Goal: Task Accomplishment & Management: Use online tool/utility

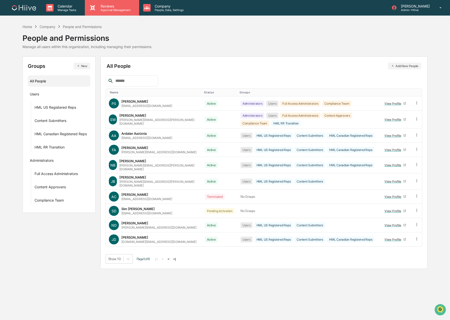
click at [98, 5] on p "Reviews" at bounding box center [115, 6] width 37 height 4
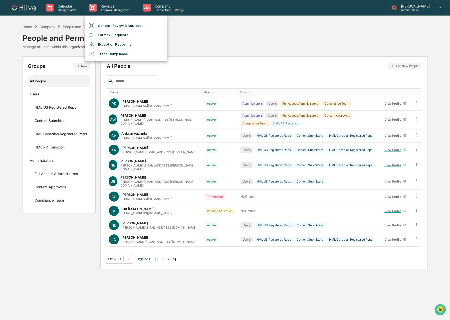
click at [110, 25] on li "Content Review & Approval" at bounding box center [126, 26] width 83 height 10
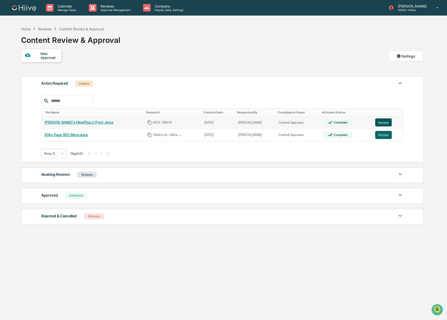
click at [384, 124] on button "Review" at bounding box center [384, 122] width 17 height 8
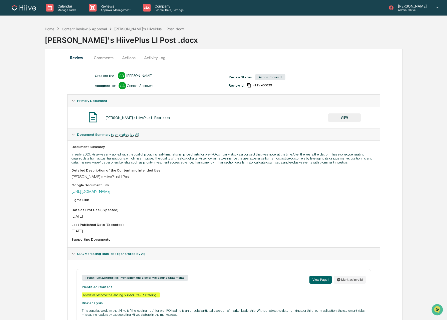
click at [102, 60] on button "Comments" at bounding box center [104, 58] width 28 height 12
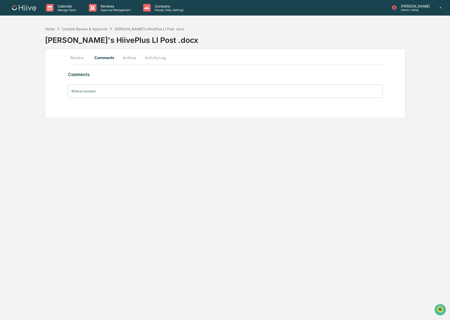
click at [157, 56] on button "Activity Log" at bounding box center [155, 58] width 29 height 12
click at [124, 57] on button "Actions" at bounding box center [129, 58] width 23 height 12
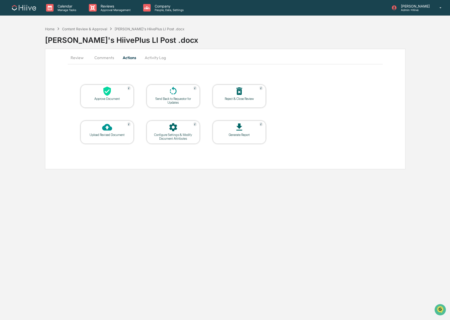
click at [114, 133] on div "Upload Revised Document" at bounding box center [107, 135] width 45 height 4
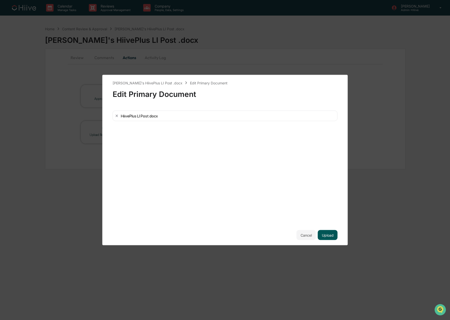
click at [326, 236] on button "Upload" at bounding box center [328, 235] width 20 height 10
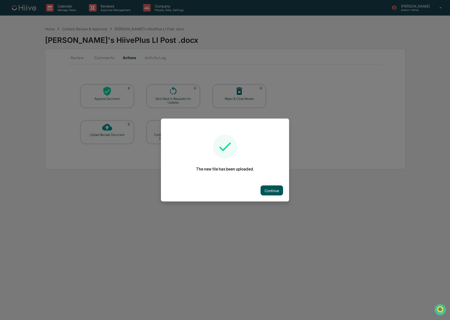
click at [279, 192] on button "Continue" at bounding box center [272, 191] width 23 height 10
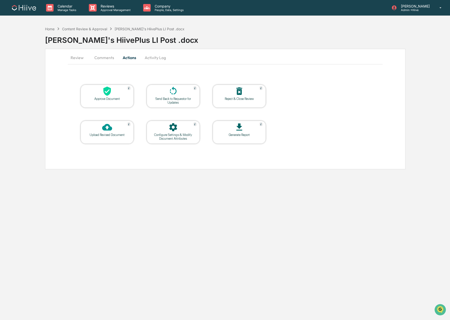
click at [179, 133] on div "Configure Settings & Modify Document Attributes" at bounding box center [173, 137] width 45 height 8
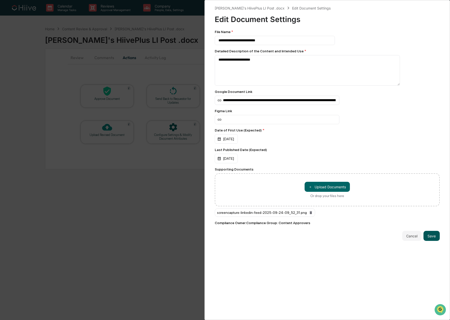
click at [430, 240] on button "Save" at bounding box center [432, 236] width 16 height 10
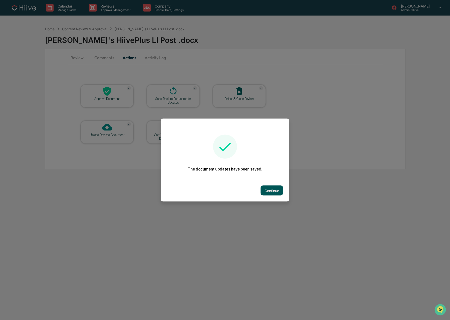
click at [264, 191] on button "Continue" at bounding box center [272, 191] width 23 height 10
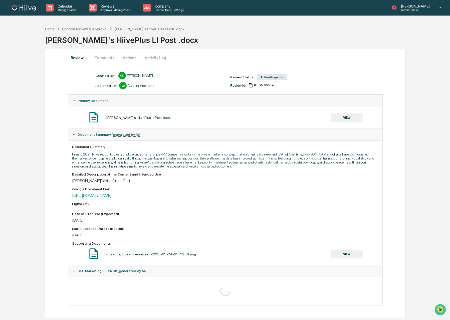
click at [109, 56] on button "Comments" at bounding box center [104, 58] width 28 height 12
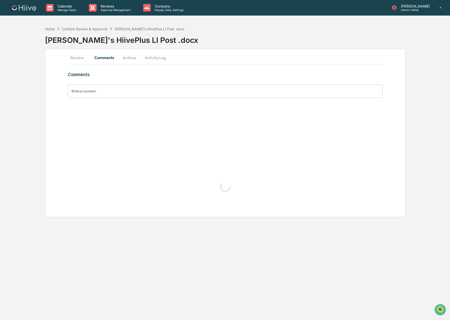
click at [127, 56] on button "Actions" at bounding box center [129, 58] width 23 height 12
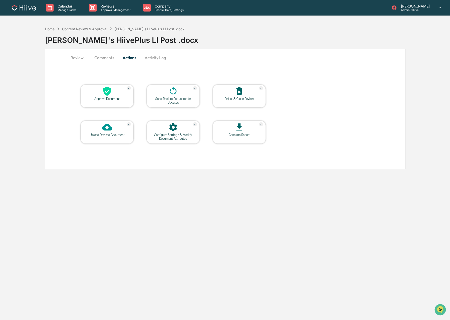
click at [113, 96] on div at bounding box center [107, 91] width 50 height 11
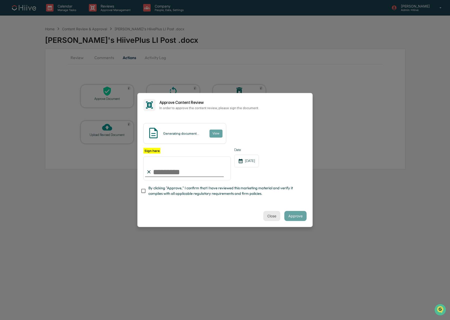
click at [274, 216] on button "Close" at bounding box center [271, 216] width 17 height 10
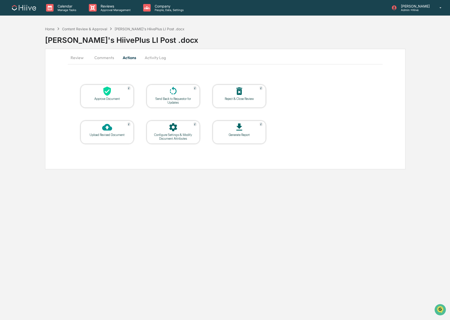
click at [78, 56] on button "Review" at bounding box center [79, 58] width 23 height 12
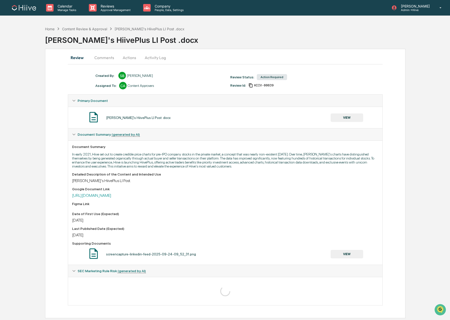
click at [128, 59] on button "Actions" at bounding box center [129, 58] width 23 height 12
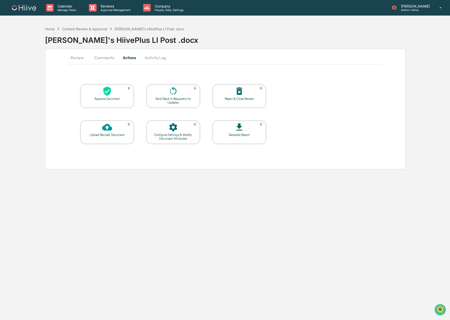
click at [151, 133] on div "Configure Settings & Modify Document Attributes" at bounding box center [173, 137] width 45 height 8
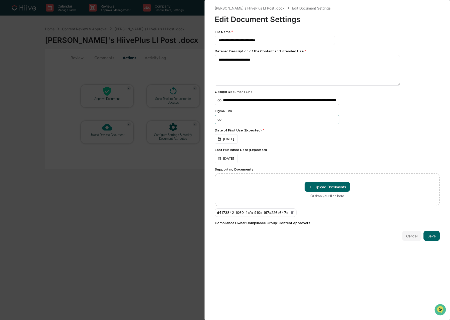
click at [242, 120] on input at bounding box center [277, 119] width 125 height 9
paste input "**********"
type input "**********"
click at [432, 239] on button "Save" at bounding box center [432, 236] width 16 height 10
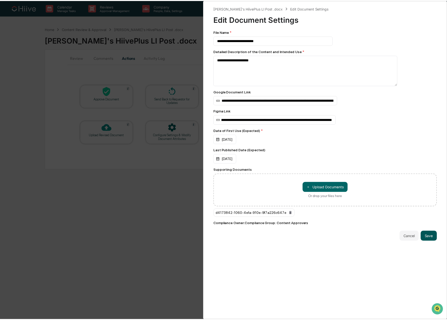
scroll to position [0, 0]
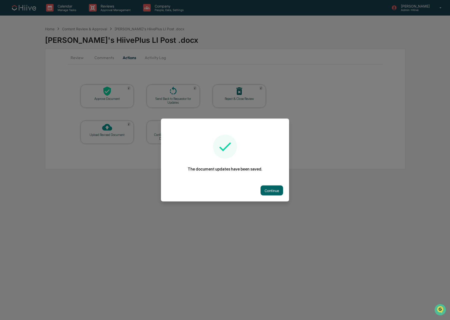
click at [134, 200] on div at bounding box center [225, 160] width 450 height 320
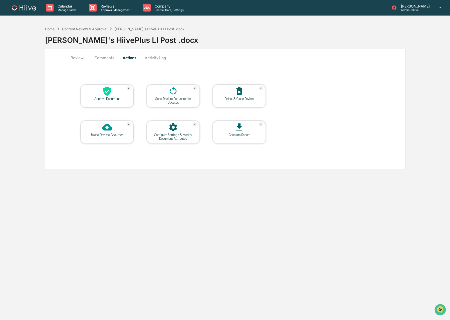
click at [100, 94] on div at bounding box center [107, 91] width 50 height 11
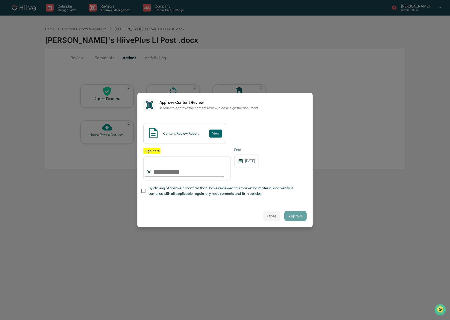
click at [158, 189] on span "By clicking "Approve," I confirm that I have reviewed this marketing material a…" at bounding box center [225, 190] width 154 height 11
click at [191, 171] on input "Sign here" at bounding box center [186, 168] width 87 height 24
click at [0, 320] on com-1password-button at bounding box center [0, 320] width 0 height 0
click at [174, 170] on input "Sign here" at bounding box center [186, 168] width 87 height 24
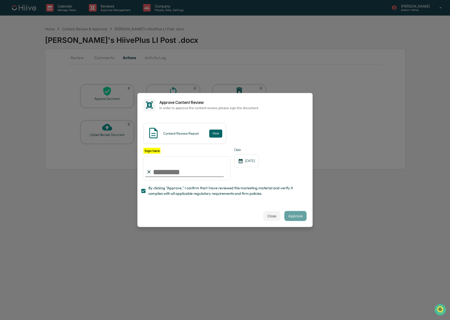
click at [0, 320] on com-1password-button at bounding box center [0, 320] width 0 height 0
type input "**********"
click at [290, 217] on button "Approve" at bounding box center [295, 216] width 22 height 10
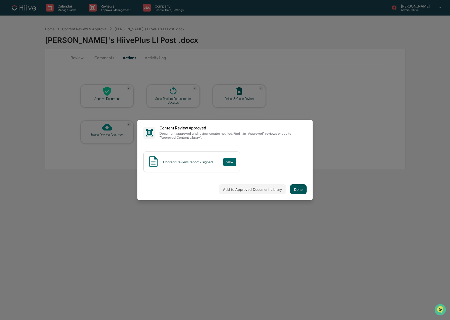
click at [299, 191] on button "Done" at bounding box center [298, 189] width 17 height 10
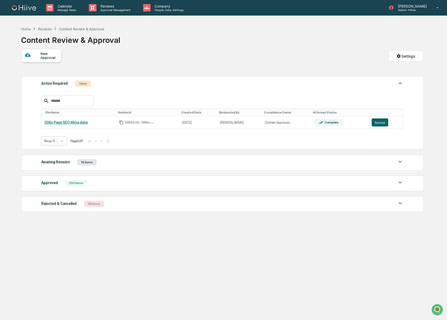
click at [167, 68] on div "New Approval Settings" at bounding box center [222, 61] width 403 height 25
